Goal: Find specific page/section: Find specific page/section

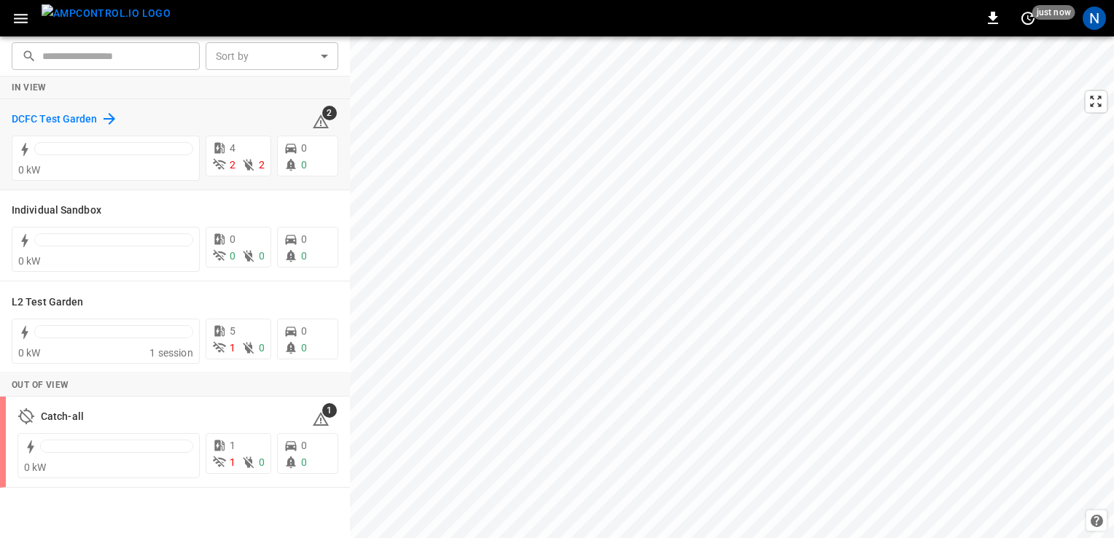
click at [64, 118] on h6 "DCFC Test Garden" at bounding box center [55, 120] width 86 height 16
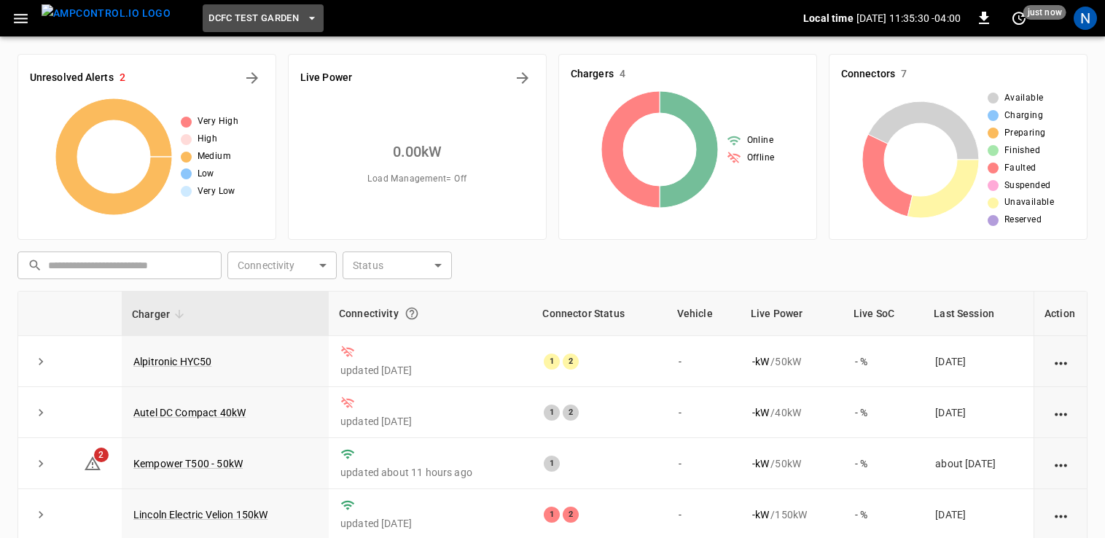
click at [252, 21] on span "DCFC Test Garden" at bounding box center [253, 18] width 90 height 17
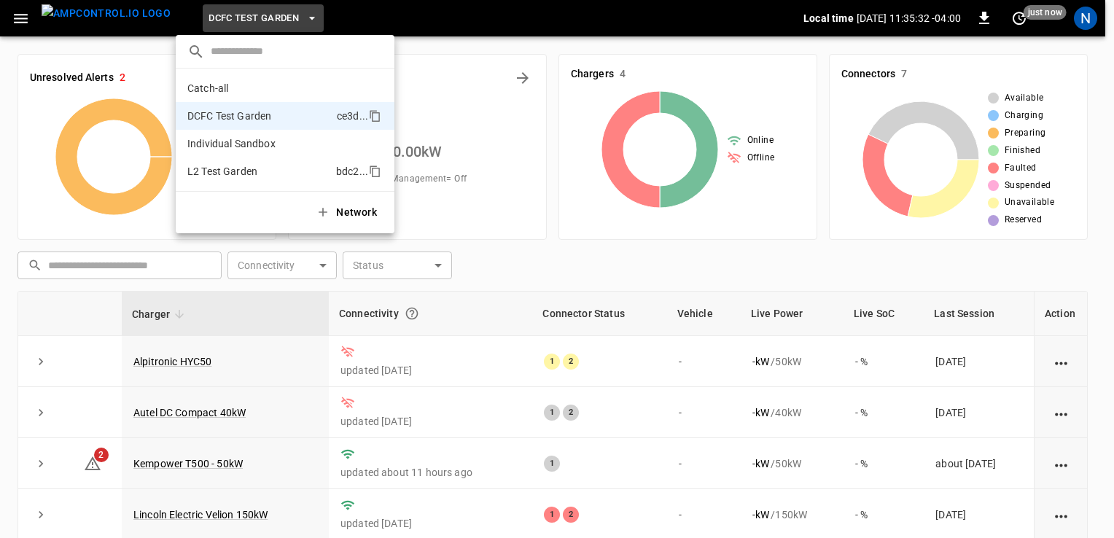
click at [236, 168] on p "L2 Test Garden" at bounding box center [258, 171] width 143 height 15
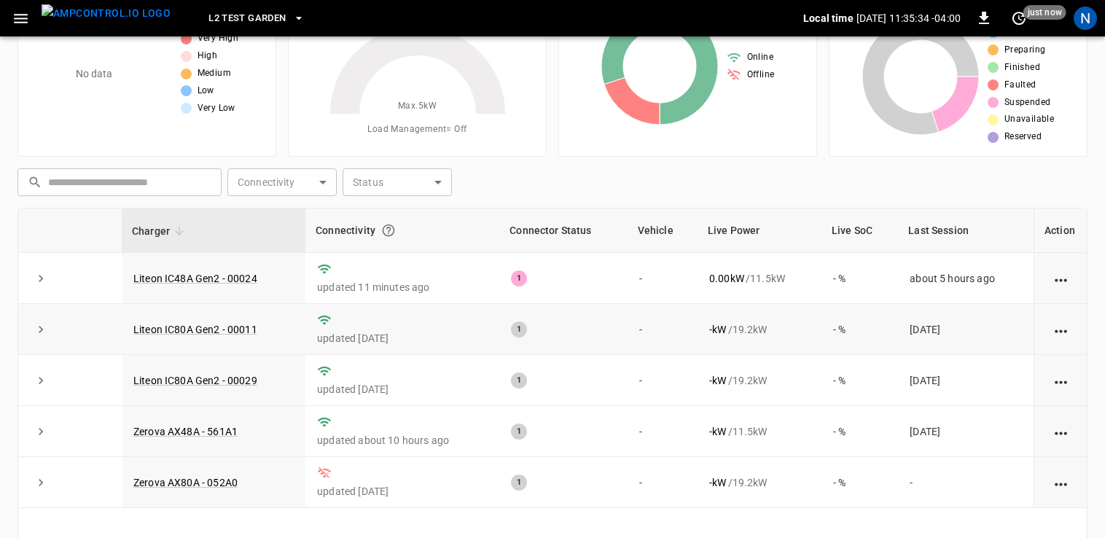
scroll to position [146, 0]
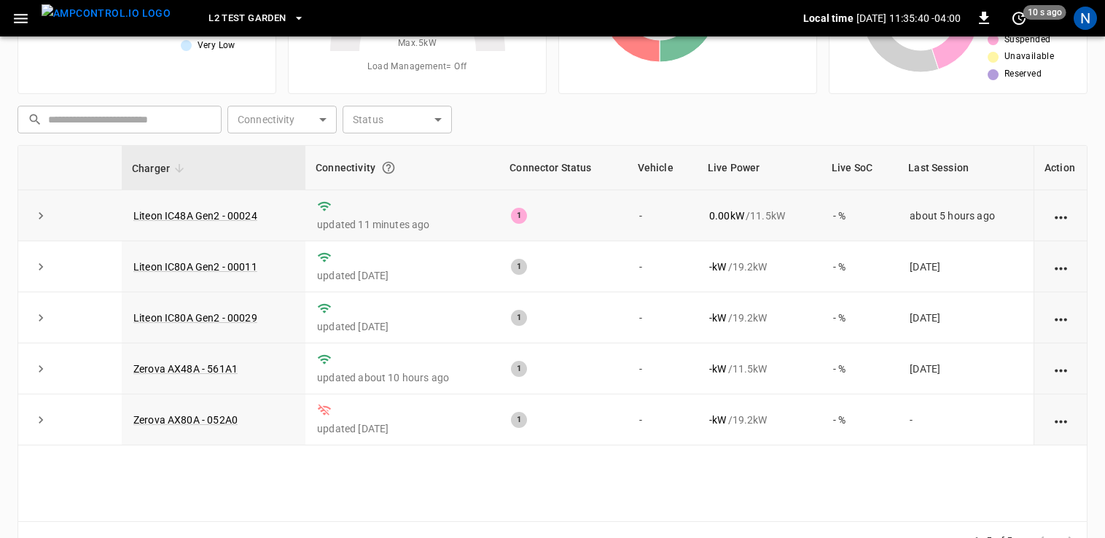
click at [197, 205] on td "Liteon IC48A Gen2 - 00024" at bounding box center [214, 215] width 184 height 51
click at [200, 214] on link "Liteon IC48A Gen2 - 00024" at bounding box center [195, 215] width 130 height 17
